Goal: Share content: Share content

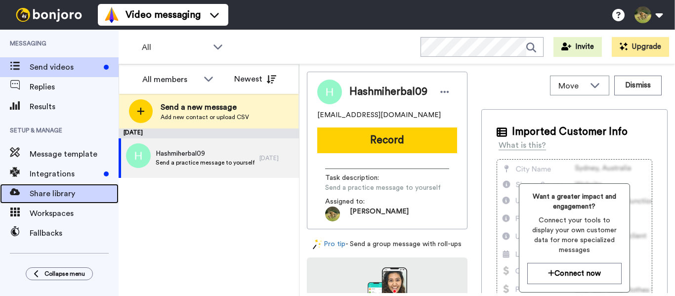
click at [56, 191] on span "Share library" at bounding box center [74, 194] width 89 height 12
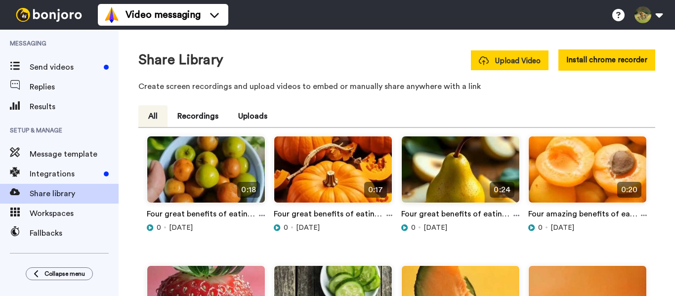
click at [516, 67] on button "Upload Video" at bounding box center [510, 60] width 78 height 20
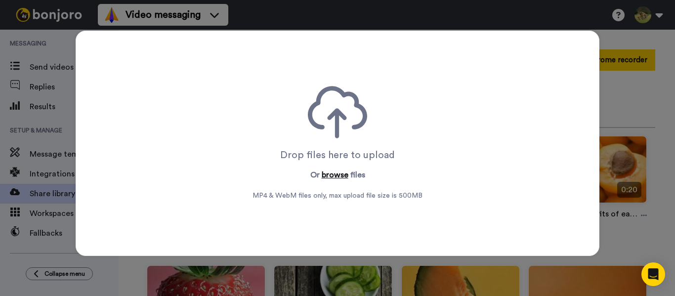
click at [326, 174] on button "browse" at bounding box center [335, 175] width 27 height 12
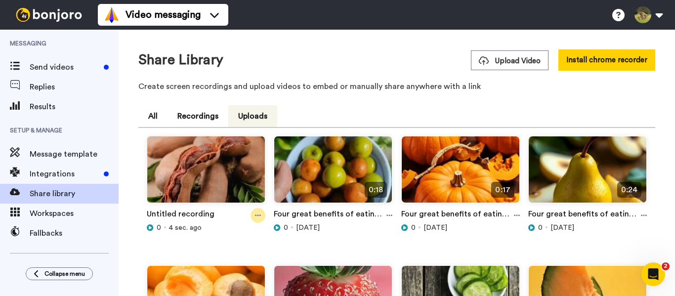
click at [256, 217] on icon at bounding box center [258, 215] width 6 height 7
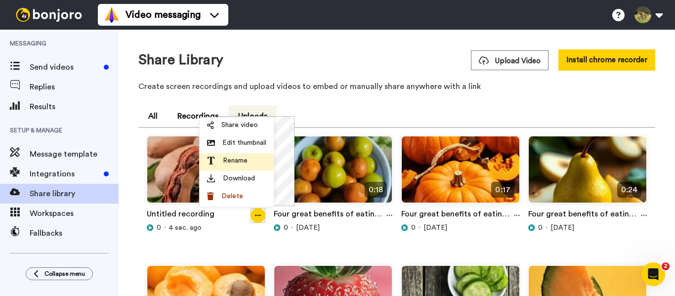
click at [234, 162] on span "Rename" at bounding box center [235, 161] width 25 height 10
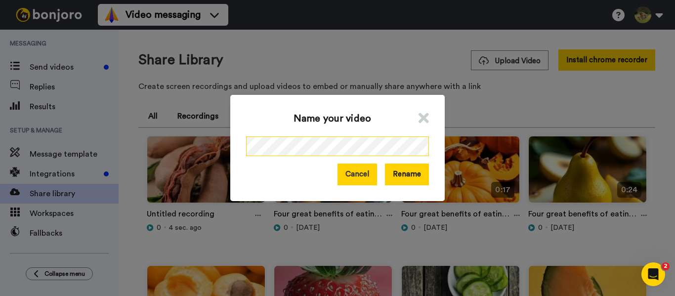
scroll to position [0, 122]
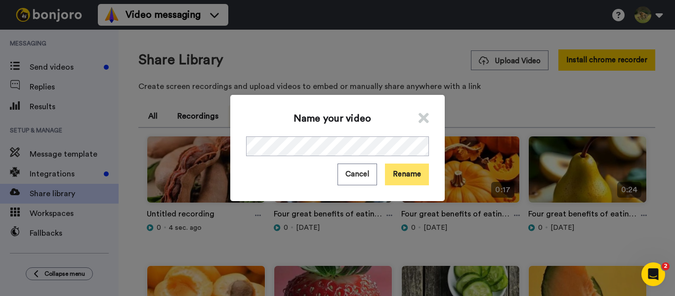
click at [399, 177] on button "Rename" at bounding box center [407, 173] width 44 height 21
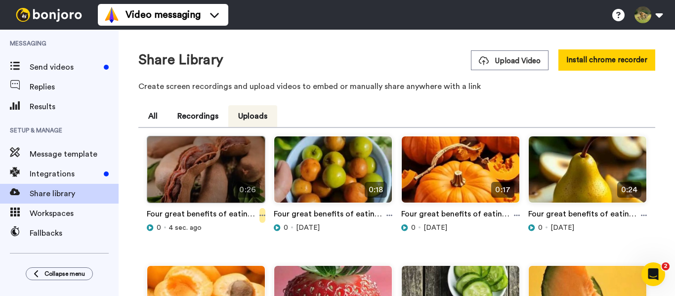
click at [262, 216] on icon at bounding box center [262, 215] width 6 height 7
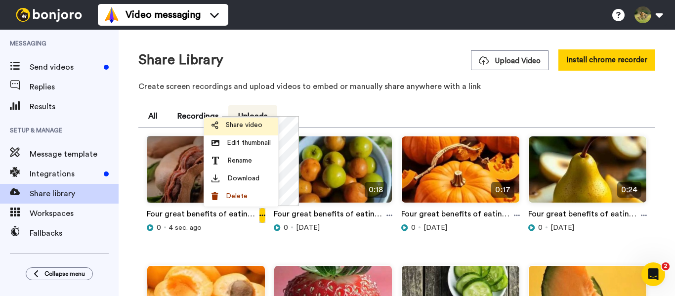
click at [241, 127] on span "Share video" at bounding box center [244, 125] width 37 height 10
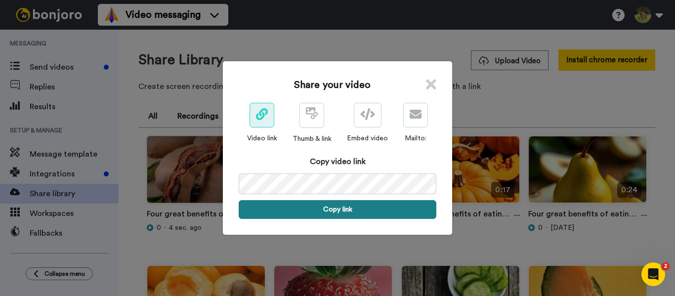
click at [343, 210] on button "Copy link" at bounding box center [338, 209] width 198 height 19
